Goal: Task Accomplishment & Management: Use online tool/utility

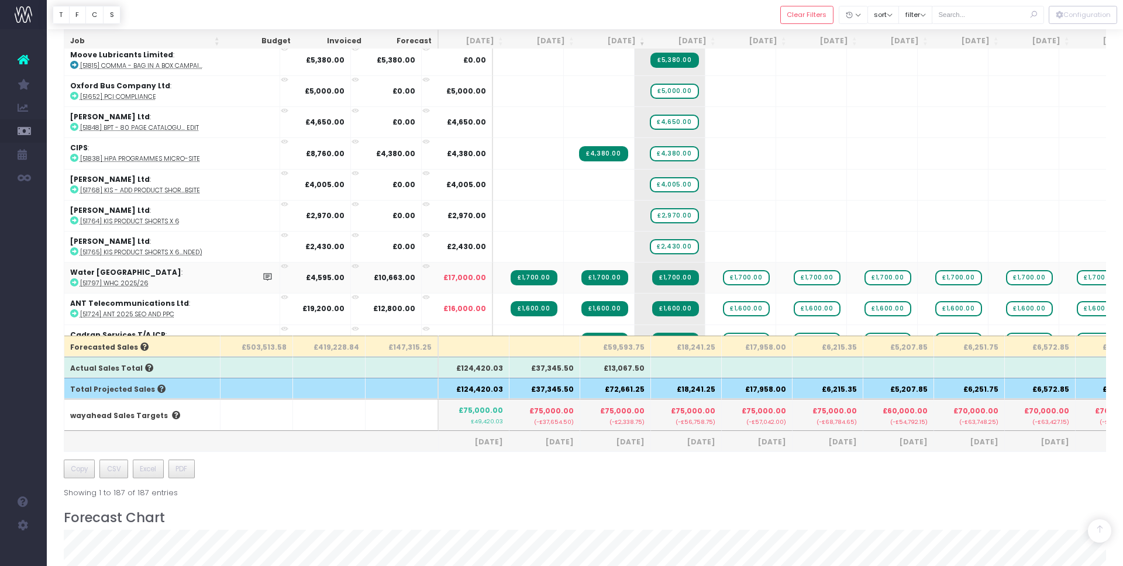
scroll to position [188, 0]
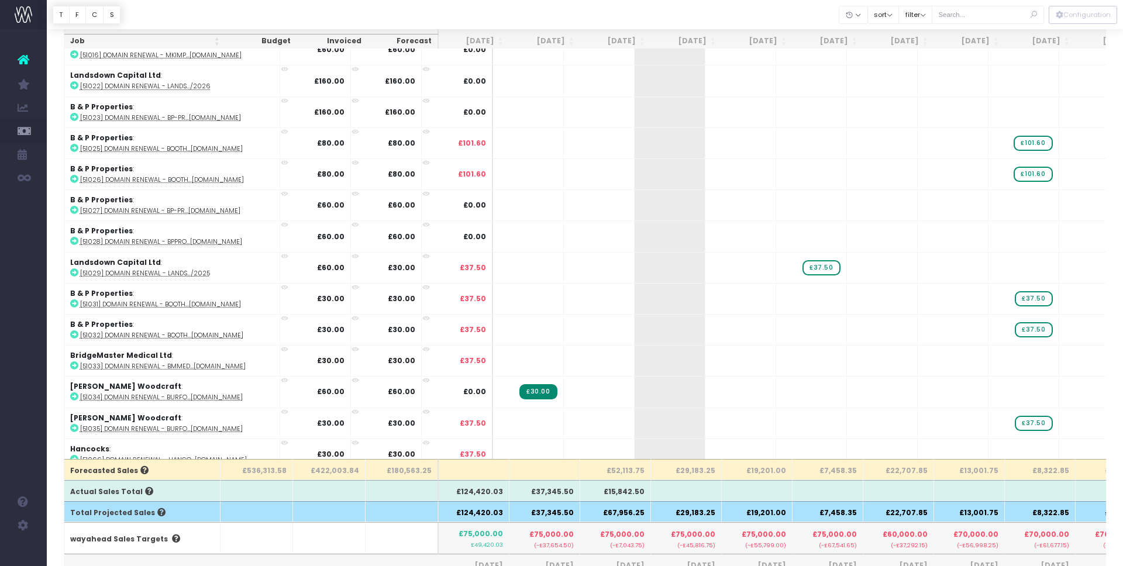
scroll to position [73, 0]
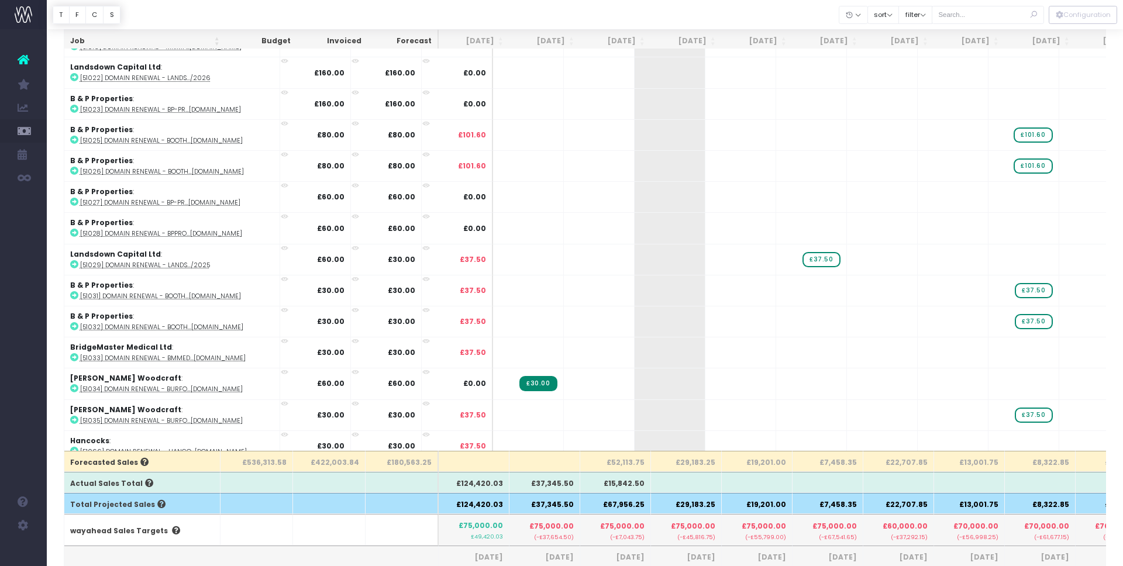
click at [624, 462] on th "£52,113.75" at bounding box center [615, 461] width 71 height 21
click at [700, 459] on th "£29,183.25" at bounding box center [686, 461] width 71 height 21
click at [628, 468] on th "£52,113.75" at bounding box center [615, 461] width 71 height 21
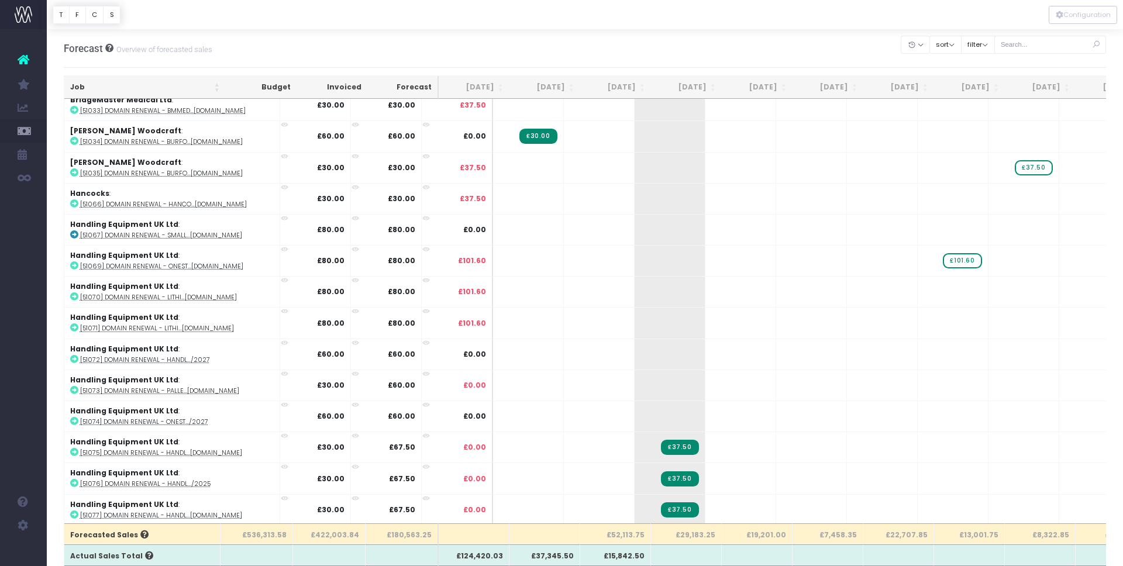
scroll to position [0, 0]
